Goal: Information Seeking & Learning: Learn about a topic

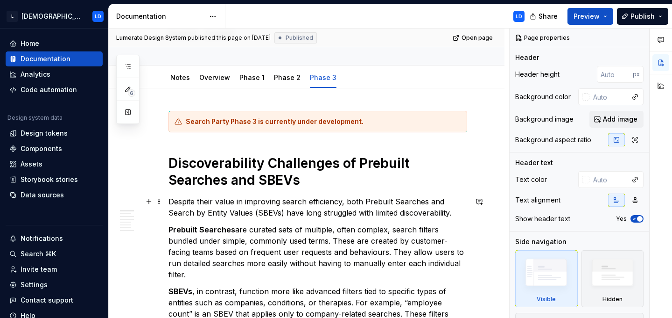
scroll to position [75, 0]
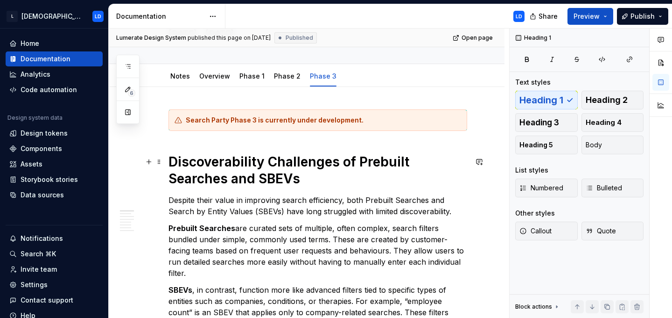
click at [360, 162] on h1 "Discoverability Challenges of Prebuilt Searches and SBEVs" at bounding box center [318, 170] width 299 height 34
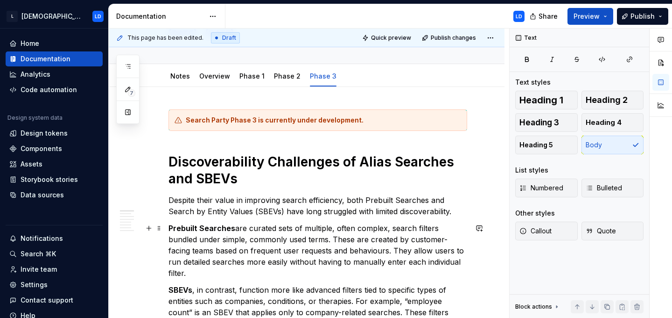
click at [291, 228] on p "Prebuilt Searches are curated sets of multiple, often complex, search filters b…" at bounding box center [318, 250] width 299 height 56
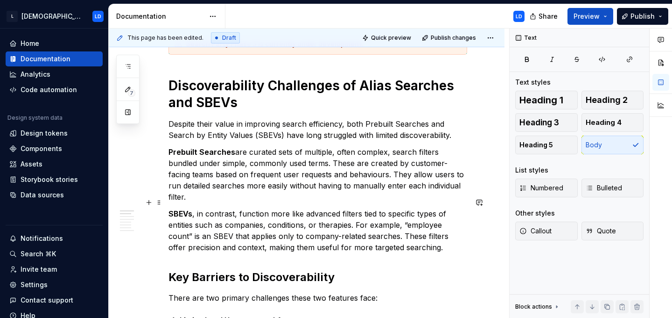
scroll to position [152, 0]
click at [179, 153] on strong "Prebuilt Searches" at bounding box center [202, 151] width 67 height 9
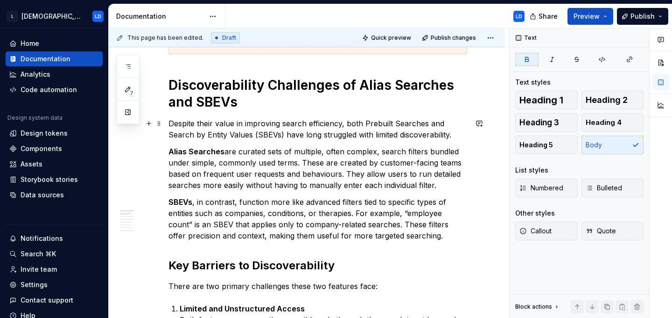
click at [375, 121] on p "Despite their value in improving search efficiency, both Prebuilt Searches and …" at bounding box center [318, 129] width 299 height 22
click at [376, 121] on p "Despite their value in improving search efficiency, both Prebuilt Searches and …" at bounding box center [318, 129] width 299 height 22
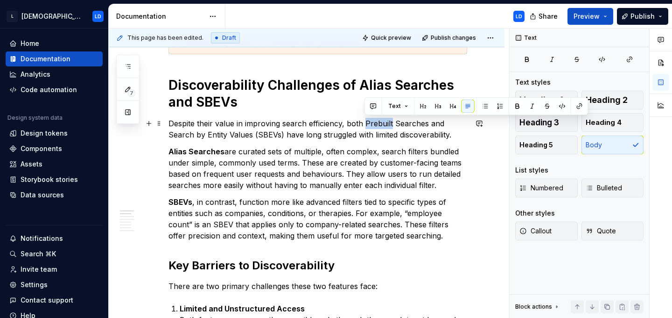
click at [376, 121] on p "Despite their value in improving search efficiency, both Prebuilt Searches and …" at bounding box center [318, 129] width 299 height 22
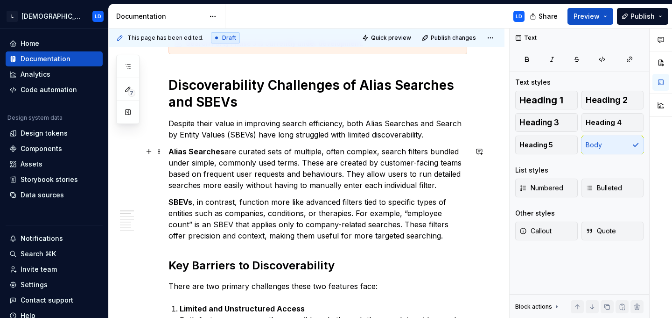
click at [338, 158] on p "Alias Searches are curated sets of multiple, often complex, search filters bund…" at bounding box center [318, 168] width 299 height 45
type textarea "*"
